Goal: Information Seeking & Learning: Learn about a topic

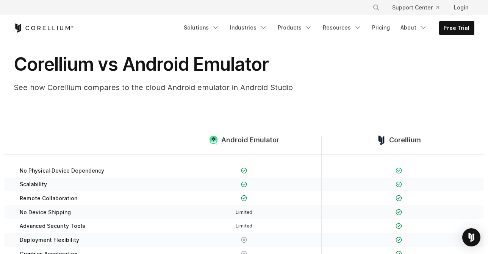
scroll to position [21, 0]
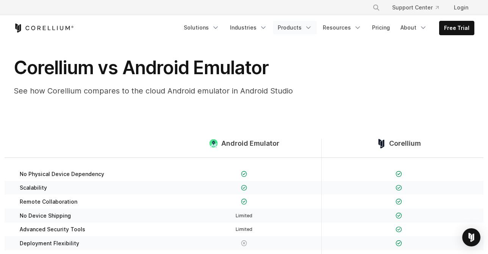
click at [302, 27] on link "Products" at bounding box center [295, 28] width 44 height 14
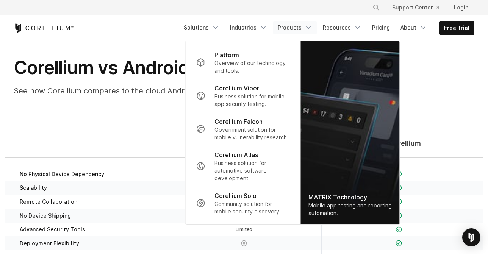
click at [302, 27] on link "Products" at bounding box center [295, 28] width 44 height 14
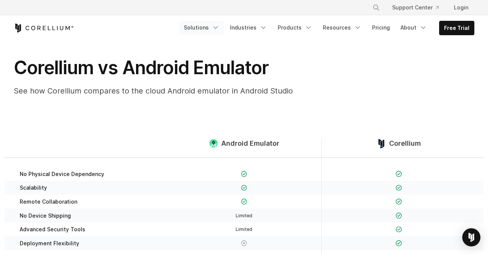
click at [209, 25] on link "Solutions" at bounding box center [201, 28] width 45 height 14
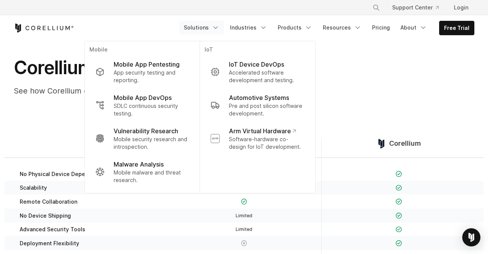
click at [209, 25] on link "Solutions" at bounding box center [201, 28] width 45 height 14
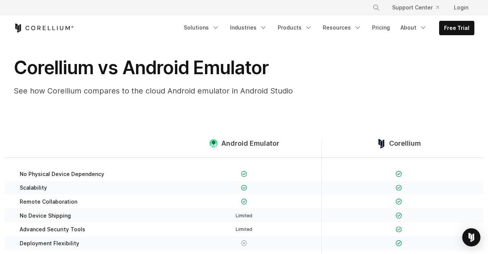
click at [460, 34] on link "Free Trial" at bounding box center [456, 28] width 34 height 14
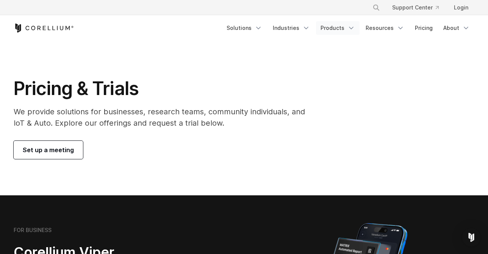
click at [346, 28] on link "Products" at bounding box center [338, 28] width 44 height 14
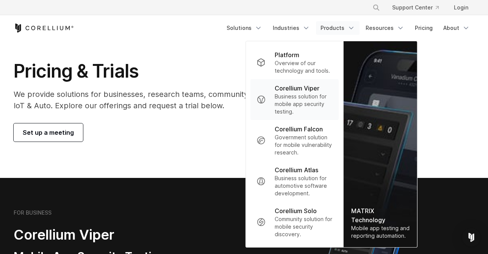
scroll to position [22, 0]
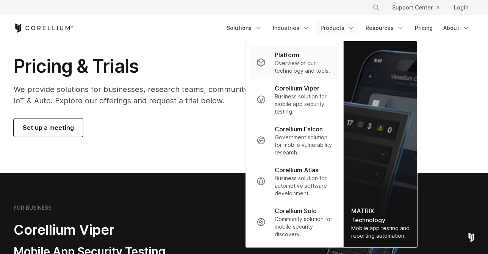
click at [290, 66] on p "Overview of our technology and tools." at bounding box center [304, 66] width 58 height 15
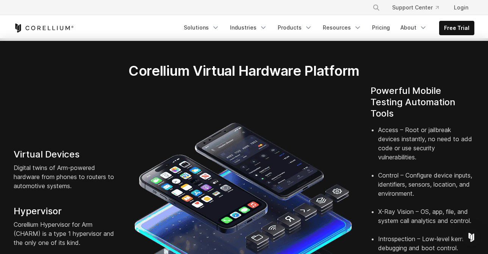
scroll to position [130, 0]
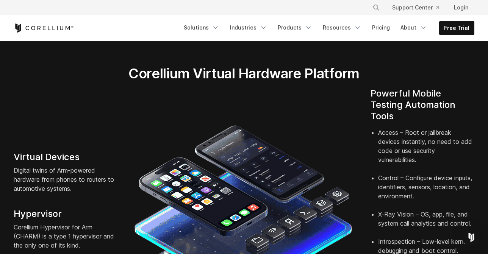
click at [39, 26] on icon "Corellium Home" at bounding box center [44, 27] width 60 height 9
